Goal: Information Seeking & Learning: Learn about a topic

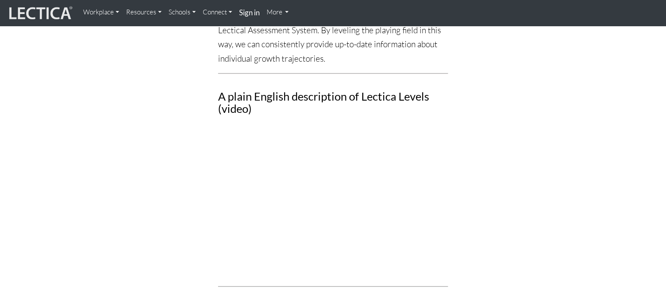
scroll to position [1112, 0]
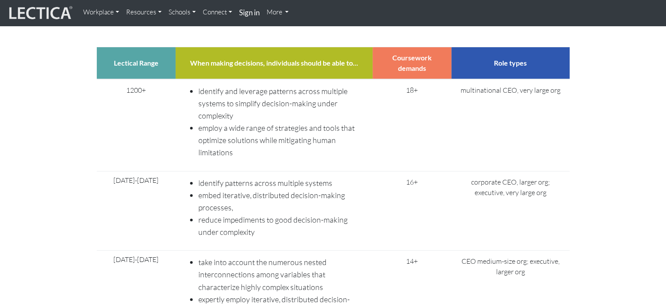
scroll to position [3102, 0]
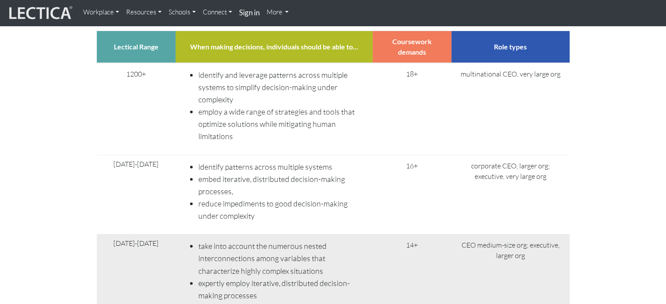
click at [99, 235] on td "[DATE]-[DATE]" at bounding box center [136, 293] width 79 height 117
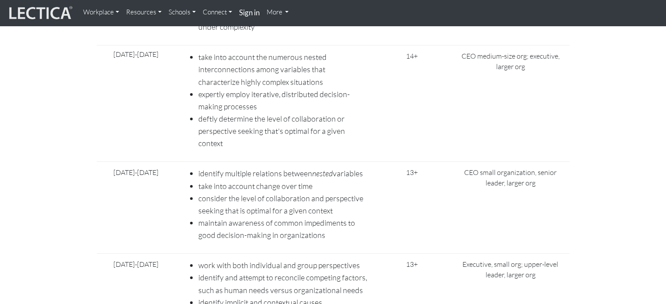
scroll to position [3270, 0]
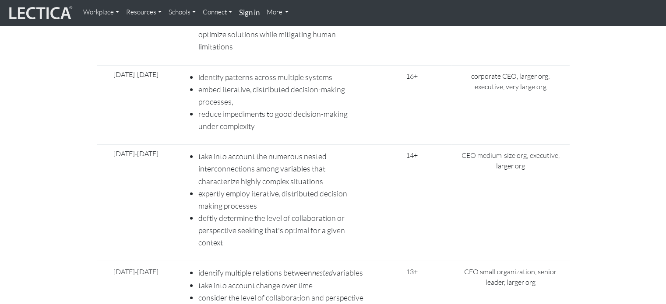
scroll to position [3189, 0]
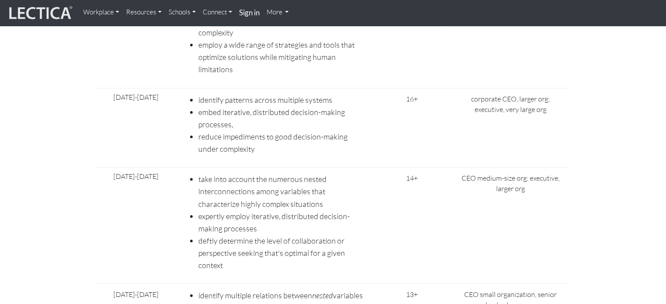
scroll to position [3169, 0]
click at [387, 89] on td "16+" at bounding box center [412, 129] width 79 height 80
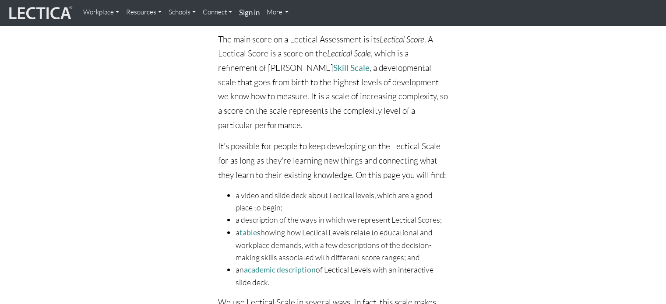
scroll to position [0, 0]
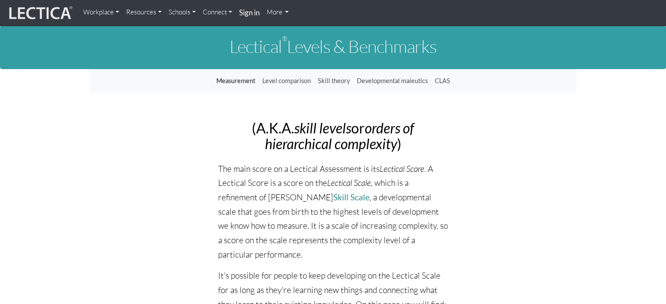
click at [179, 11] on link "Schools" at bounding box center [182, 13] width 34 height 18
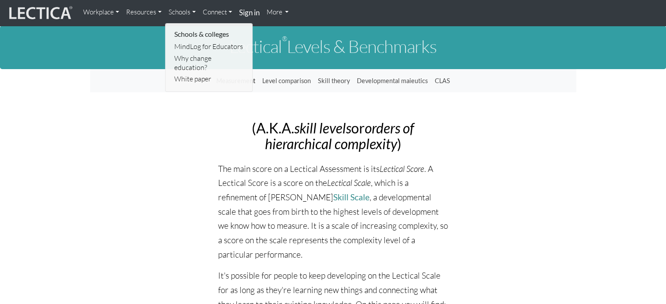
click at [151, 11] on link "Resources" at bounding box center [144, 13] width 42 height 18
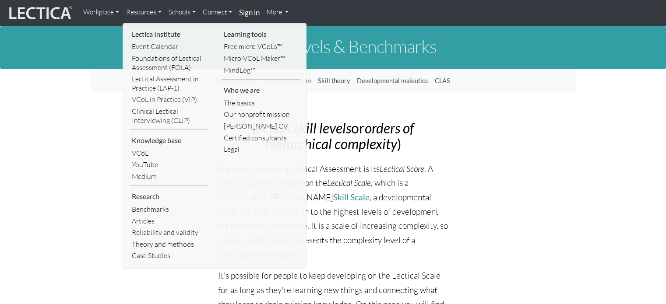
click at [93, 11] on link "Workplace" at bounding box center [101, 13] width 43 height 18
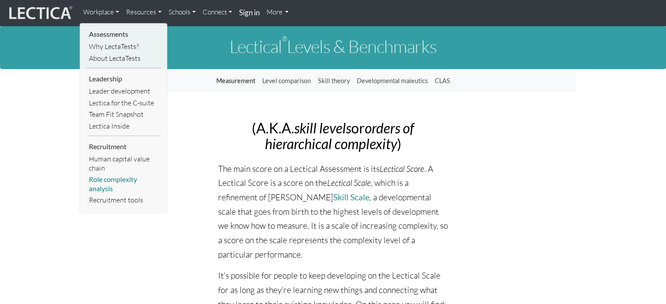
click at [114, 181] on link "Role complexity analysis" at bounding box center [124, 184] width 74 height 21
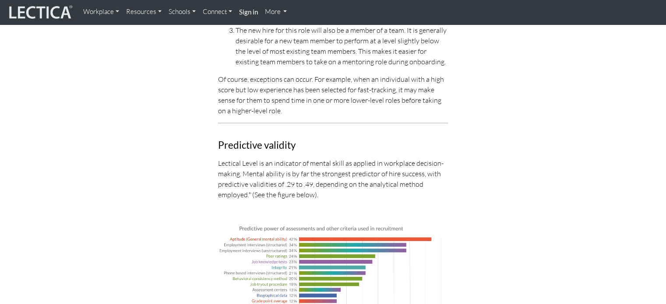
scroll to position [2827, 0]
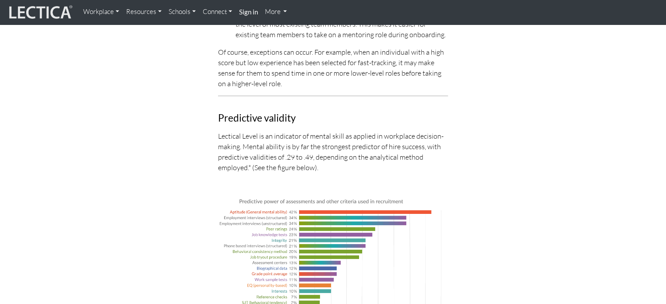
drag, startPoint x: 672, startPoint y: 21, endPoint x: 672, endPoint y: 240, distance: 218.6
